Goal: Information Seeking & Learning: Learn about a topic

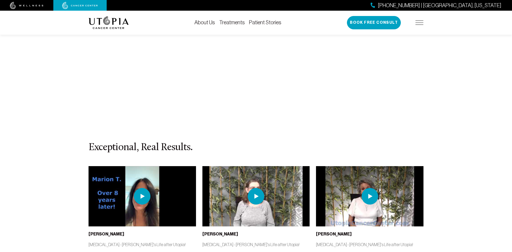
scroll to position [2299, 0]
click at [366, 188] on img at bounding box center [370, 196] width 17 height 17
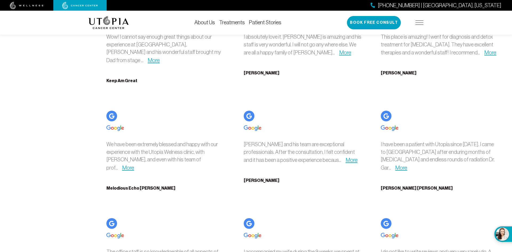
scroll to position [2153, 0]
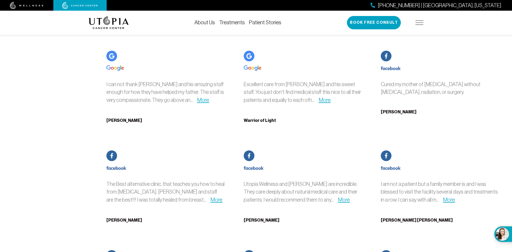
click at [419, 25] on img at bounding box center [420, 23] width 8 height 4
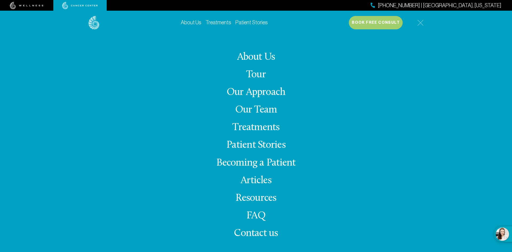
click at [248, 94] on link "Our Approach" at bounding box center [256, 92] width 59 height 10
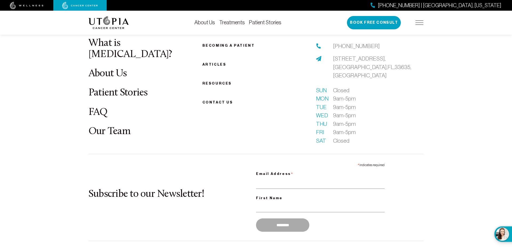
scroll to position [1884, 0]
click at [418, 21] on img at bounding box center [420, 23] width 8 height 4
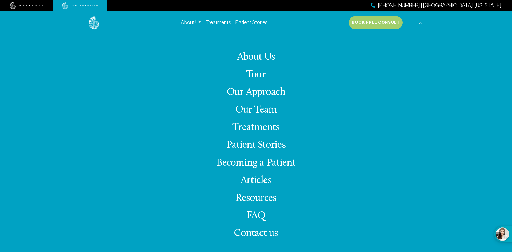
click at [252, 127] on link "Treatments" at bounding box center [255, 127] width 47 height 10
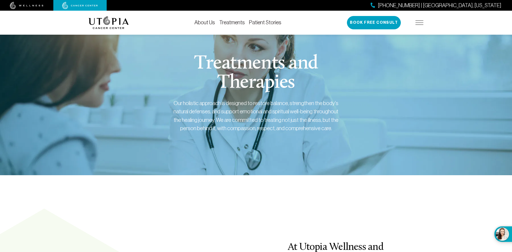
click at [422, 25] on div "[PHONE_NUMBER] | [GEOGRAPHIC_DATA], [US_STATE] Book Free Consult" at bounding box center [385, 22] width 77 height 13
click at [418, 23] on img at bounding box center [420, 23] width 8 height 4
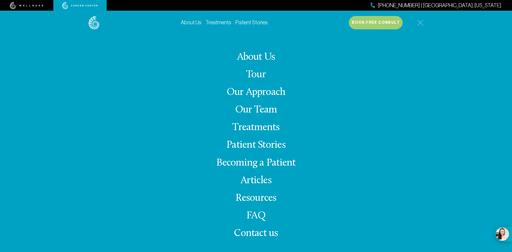
click at [259, 215] on link "FAQ" at bounding box center [256, 216] width 19 height 10
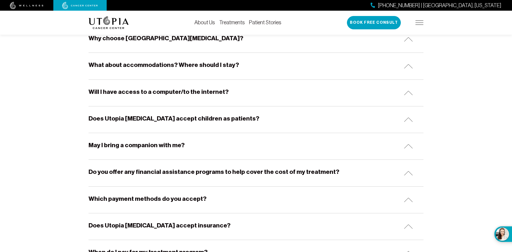
scroll to position [177, 0]
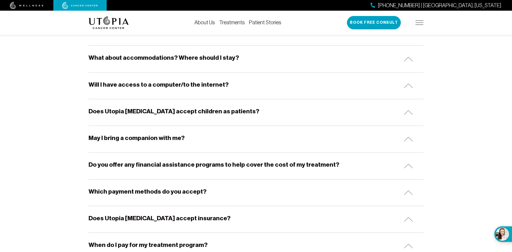
click at [107, 164] on h5 "Do you offer any financial assistance programs to help cover the cost of my tre…" at bounding box center [214, 165] width 251 height 8
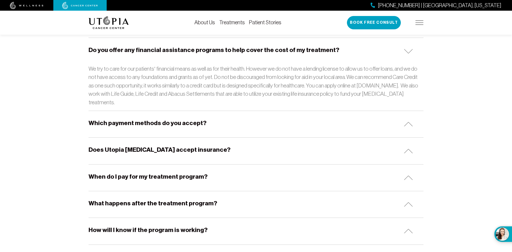
scroll to position [306, 0]
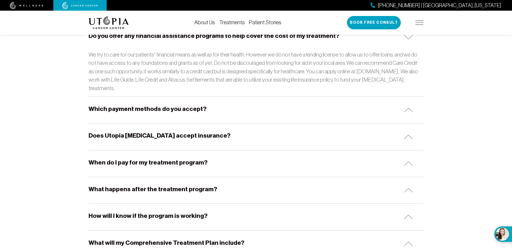
click at [93, 107] on div "Which payment methods do you accept?" at bounding box center [256, 110] width 335 height 26
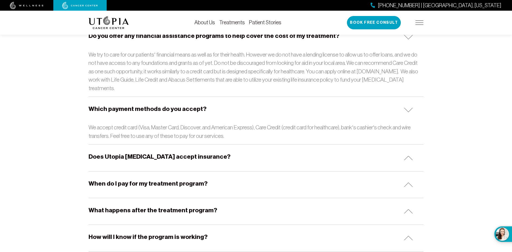
click at [105, 153] on h5 "Does Utopia [MEDICAL_DATA] accept insurance?" at bounding box center [160, 157] width 142 height 8
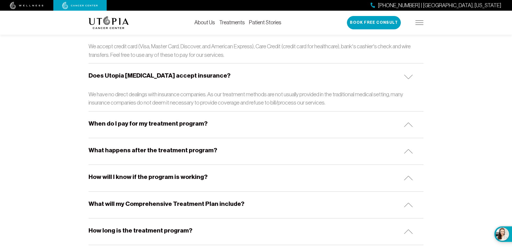
scroll to position [387, 0]
click at [108, 126] on div "When do I pay for my treatment program?" at bounding box center [256, 124] width 335 height 26
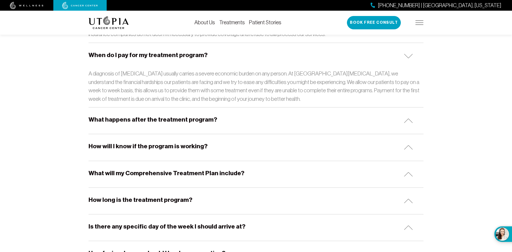
scroll to position [456, 0]
click at [97, 145] on div "How will I know if the program is working?" at bounding box center [256, 147] width 335 height 26
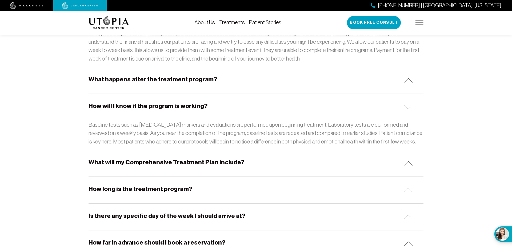
scroll to position [514, 0]
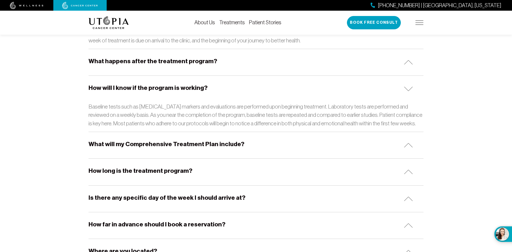
click at [98, 145] on div "What will my Comprehensive Treatment Plan include?" at bounding box center [256, 145] width 335 height 26
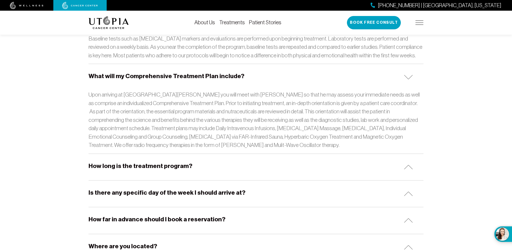
scroll to position [582, 0]
click at [101, 162] on div "How long is the treatment program?" at bounding box center [256, 167] width 335 height 26
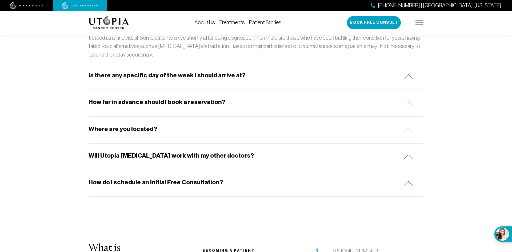
scroll to position [738, 0]
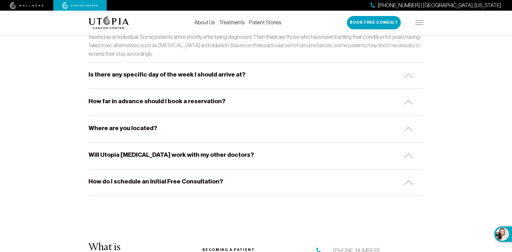
click at [117, 156] on div "Will Utopia [MEDICAL_DATA] work with my other doctors?" at bounding box center [256, 156] width 335 height 26
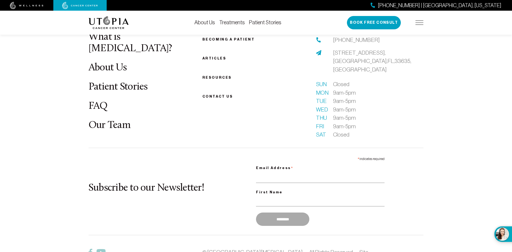
scroll to position [1015, 0]
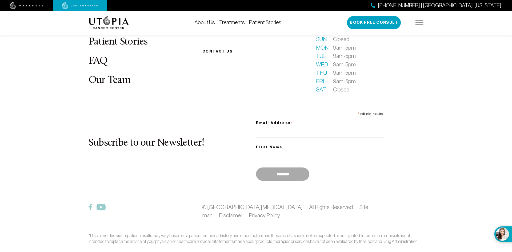
click at [23, 7] on img at bounding box center [27, 5] width 34 height 7
